Goal: Find specific page/section: Find specific page/section

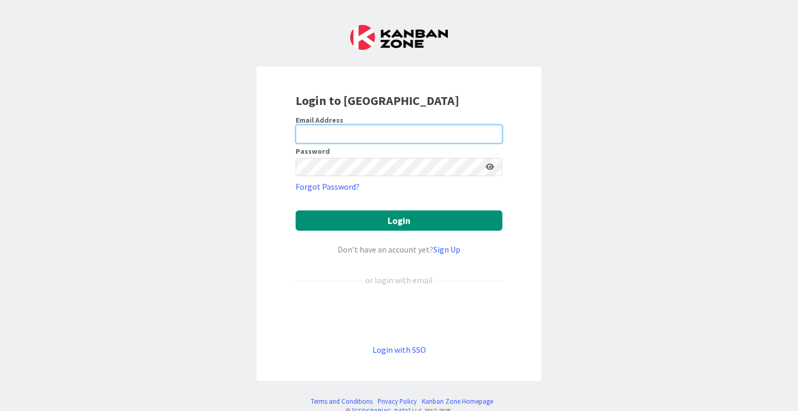
type input "[EMAIL_ADDRESS][DOMAIN_NAME]"
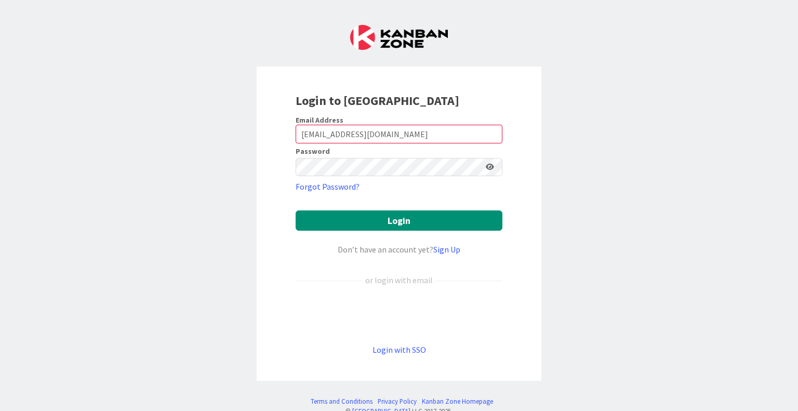
click at [406, 206] on form "Email Address [EMAIL_ADDRESS][DOMAIN_NAME] Password Forgot Password? Login Don’…" at bounding box center [399, 235] width 207 height 241
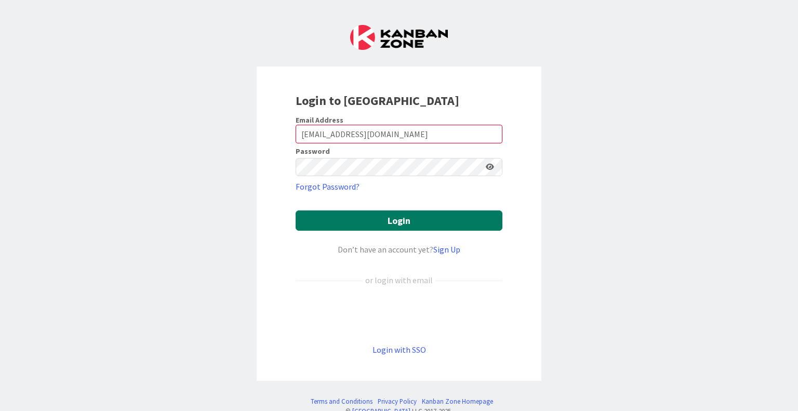
click at [397, 220] on button "Login" at bounding box center [399, 220] width 207 height 20
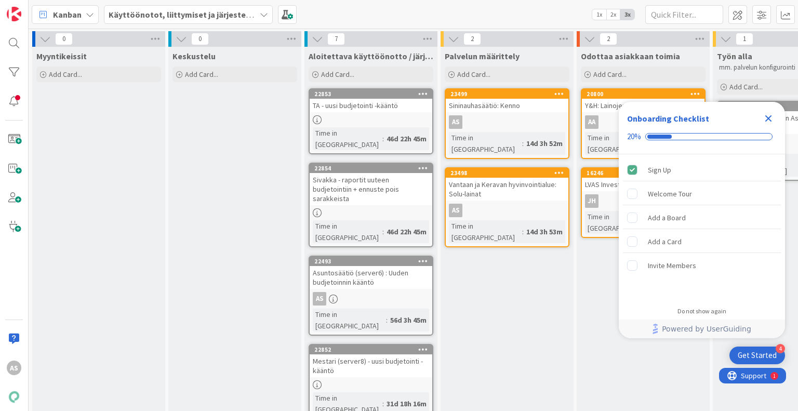
click at [769, 116] on icon "Close Checklist" at bounding box center [768, 118] width 12 height 12
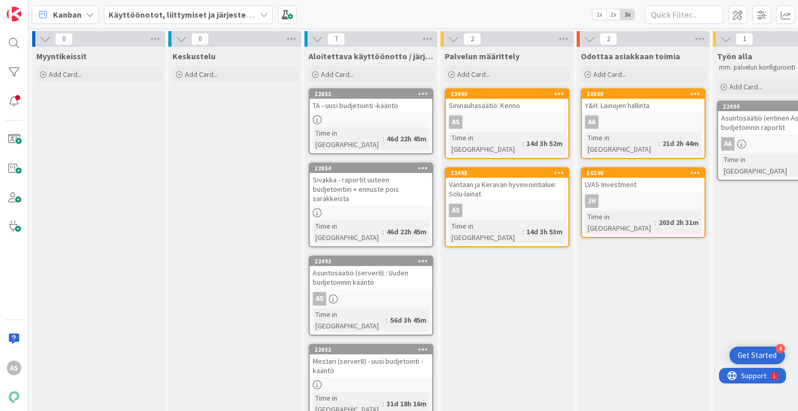
click at [609, 327] on div "Odottaa asiakkaan toimia Add Card... 20800 Y&H: Lainojen hallinta AA Time in [G…" at bounding box center [643, 344] width 133 height 595
click at [500, 310] on div "Palvelun määrittely Add Card... 23499 Sininauhasäätiö: Kenno AS Time in [GEOGRA…" at bounding box center [507, 344] width 133 height 595
click at [513, 282] on div "Palvelun määrittely Add Card... 23499 Sininauhasäätiö: Kenno AS Time in [GEOGRA…" at bounding box center [507, 344] width 133 height 595
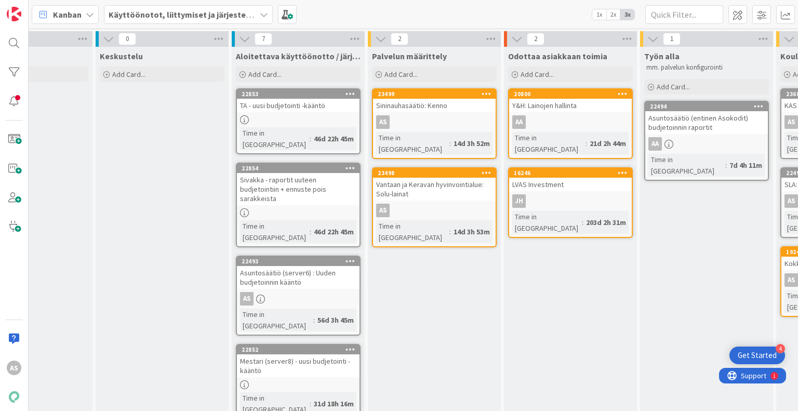
scroll to position [0, 73]
click at [434, 291] on div "Palvelun määrittely Add Card... 23499 Sininauhasäätiö: Kenno AS Time in [GEOGRA…" at bounding box center [434, 344] width 133 height 595
click at [268, 95] on div "22853" at bounding box center [301, 93] width 118 height 7
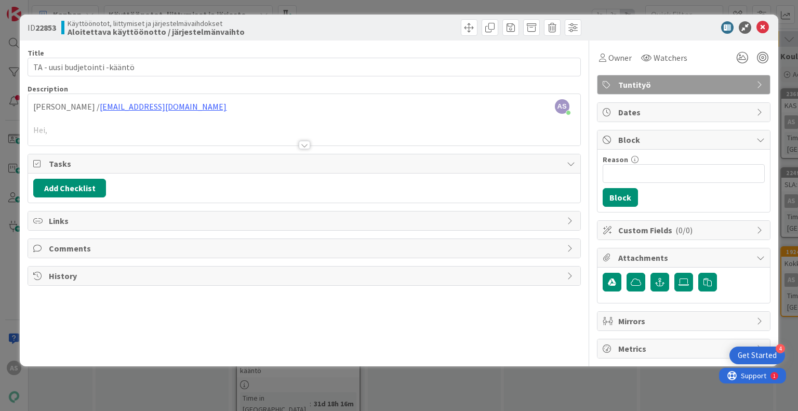
click at [306, 146] on div at bounding box center [304, 145] width 11 height 8
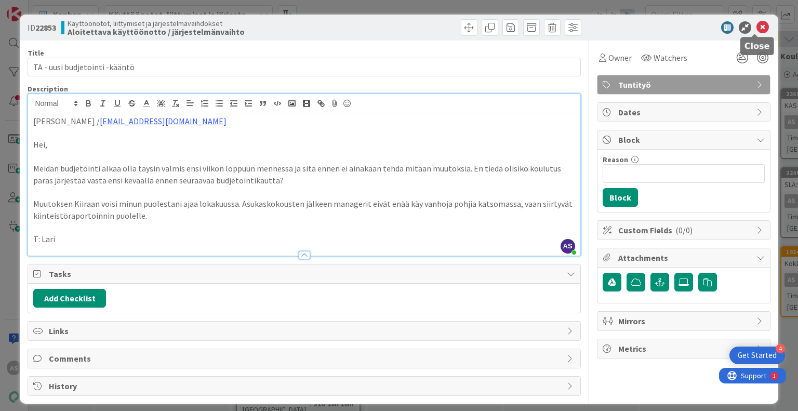
click at [757, 30] on icon at bounding box center [763, 27] width 12 height 12
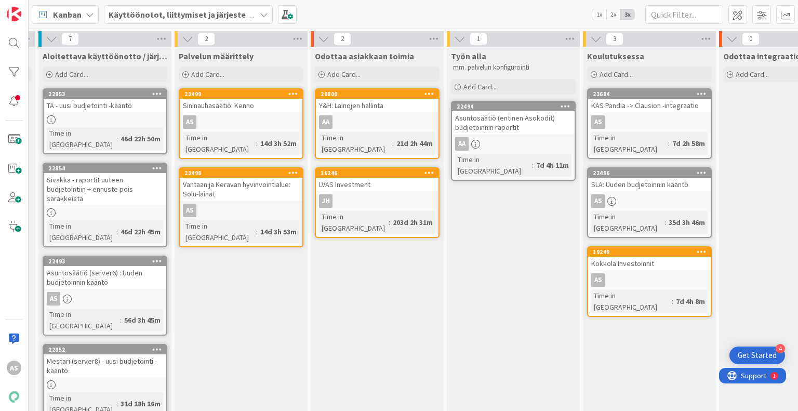
scroll to position [0, 276]
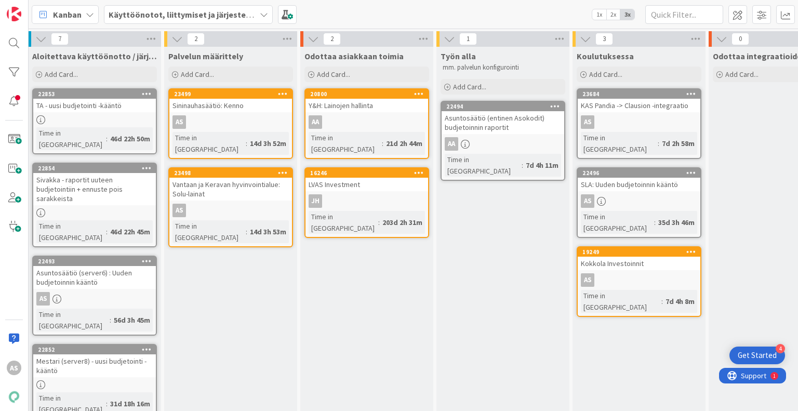
click at [401, 278] on div "Odottaa asiakkaan toimia Add Card... 20800 Y&H: Lainojen hallinta AA Time in [G…" at bounding box center [366, 344] width 133 height 595
click at [378, 301] on div "Odottaa asiakkaan toimia Add Card... 20800 Y&H: Lainojen hallinta AA Time in [G…" at bounding box center [366, 344] width 133 height 595
click at [323, 292] on div "Odottaa asiakkaan toimia Add Card... 20800 Y&H: Lainojen hallinta AA Time in [G…" at bounding box center [366, 344] width 133 height 595
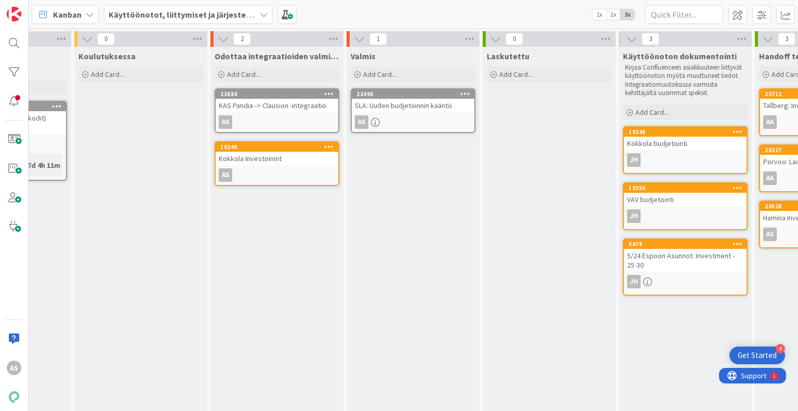
scroll to position [0, 778]
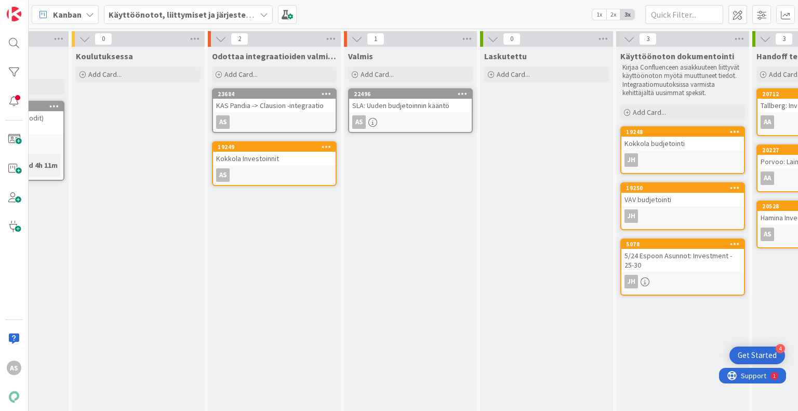
click at [388, 88] on div "22496 SLA: Uuden budjetoinnin kääntö AS" at bounding box center [410, 110] width 125 height 45
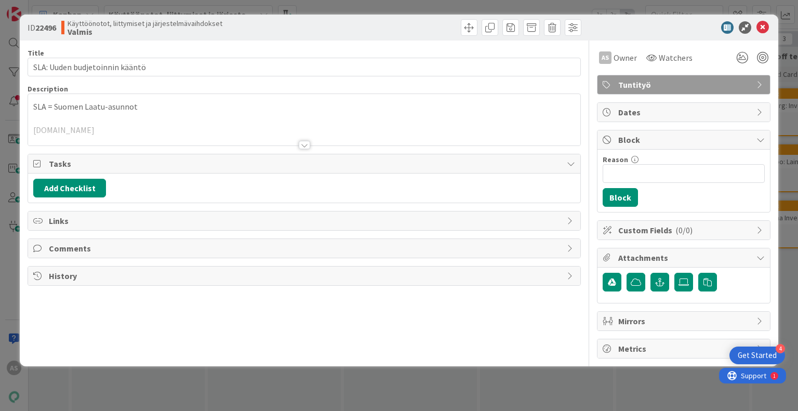
click at [305, 147] on div at bounding box center [304, 145] width 11 height 8
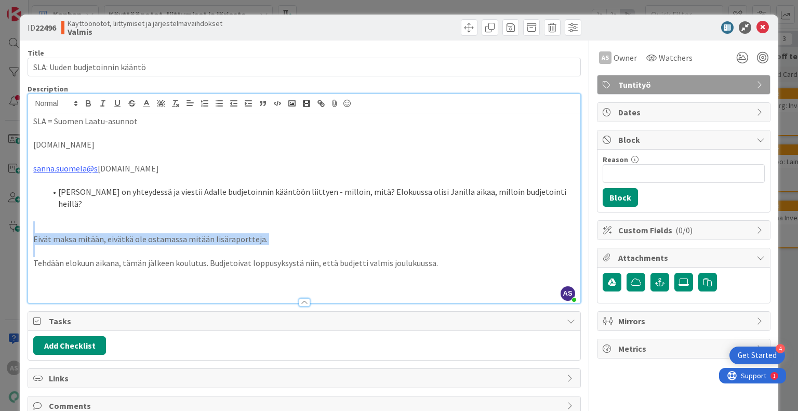
drag, startPoint x: 96, startPoint y: 238, endPoint x: 192, endPoint y: 220, distance: 97.8
click at [192, 220] on div "SLA = Suomen Laatu-asunnot [DOMAIN_NAME] [DOMAIN_NAME]@s [DOMAIN_NAME] Anna on …" at bounding box center [304, 208] width 552 height 190
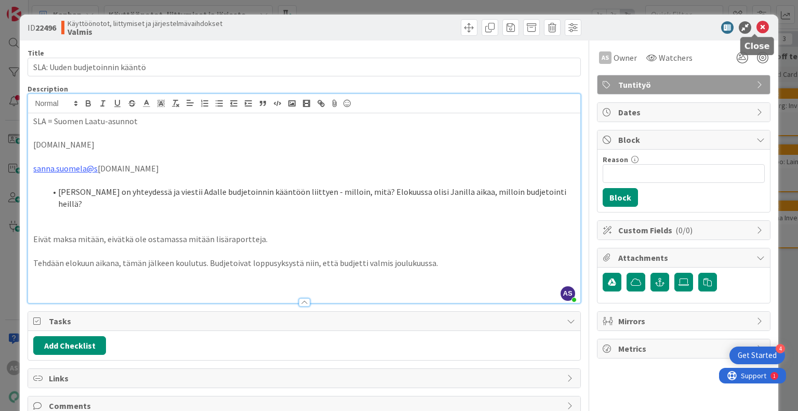
click at [757, 29] on icon at bounding box center [763, 27] width 12 height 12
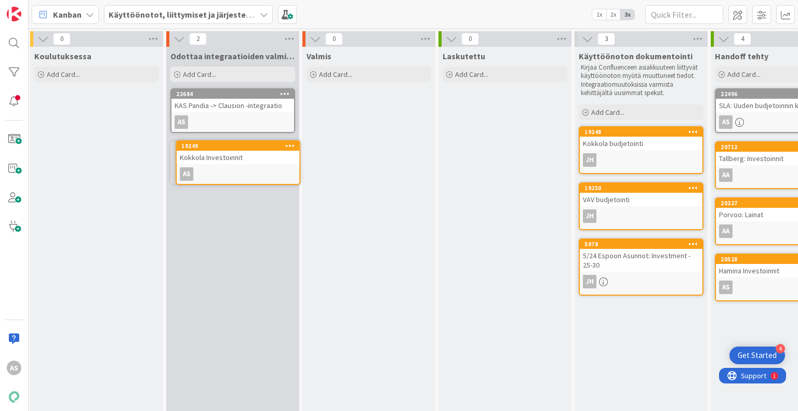
scroll to position [0, 815]
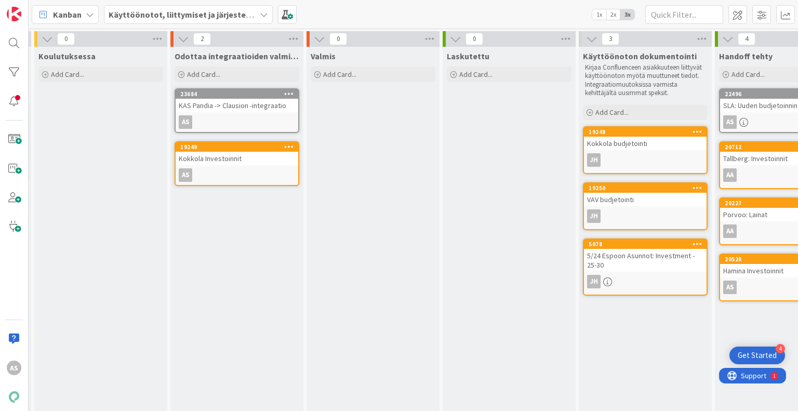
click at [241, 23] on div "Käyttöönotot, liittymiset ja järjestelmävaihdokset" at bounding box center [188, 14] width 169 height 19
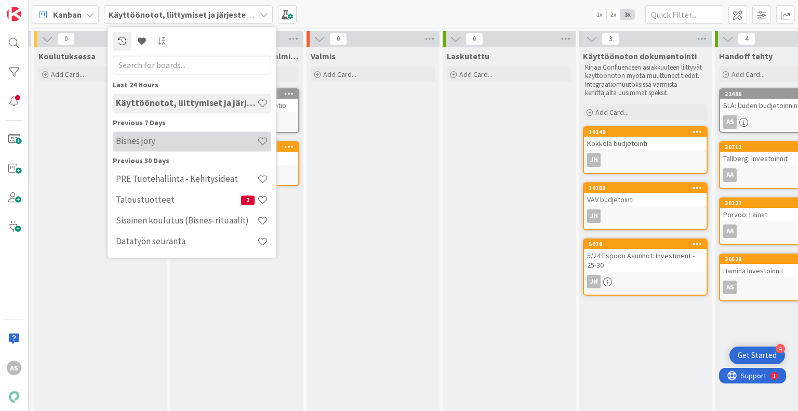
click at [182, 150] on div "Bisnes jory" at bounding box center [192, 141] width 159 height 20
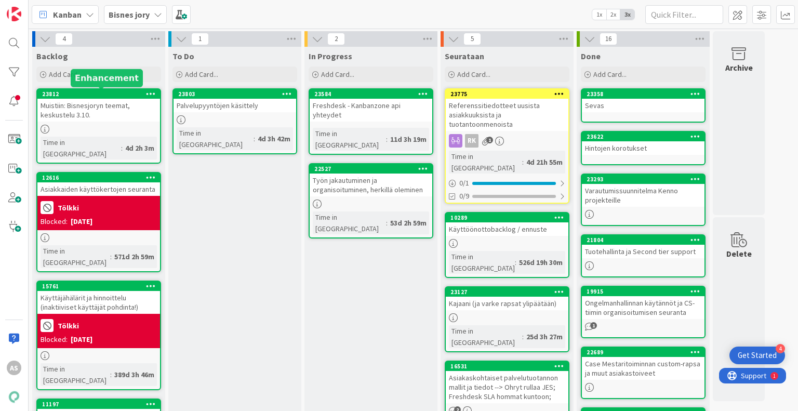
click at [100, 93] on div "23812" at bounding box center [101, 93] width 118 height 7
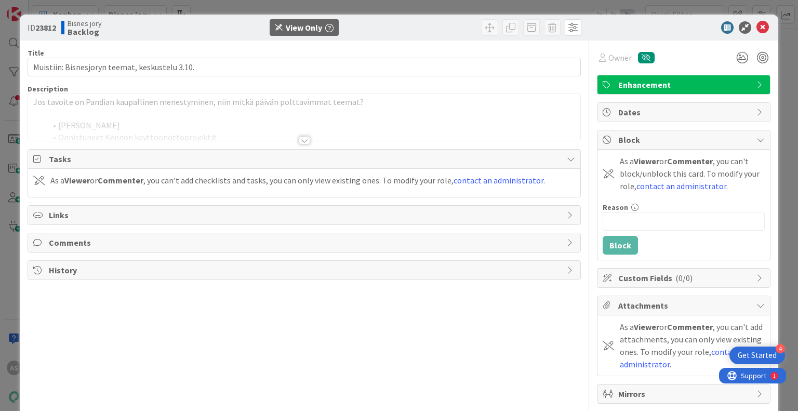
click at [299, 139] on div at bounding box center [304, 140] width 11 height 8
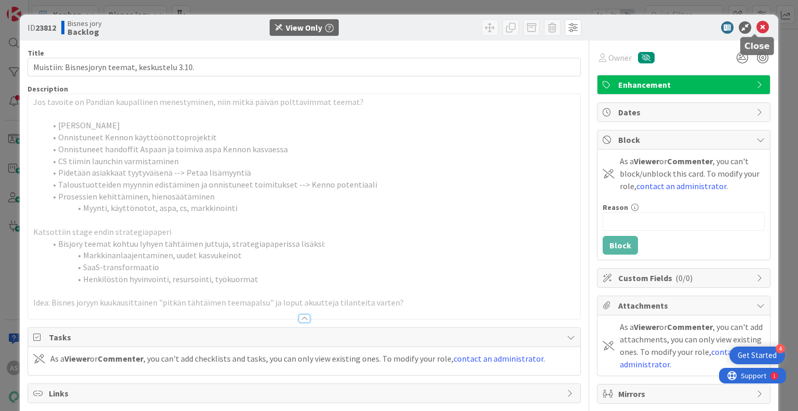
click at [757, 24] on icon at bounding box center [763, 27] width 12 height 12
